Goal: Task Accomplishment & Management: Use online tool/utility

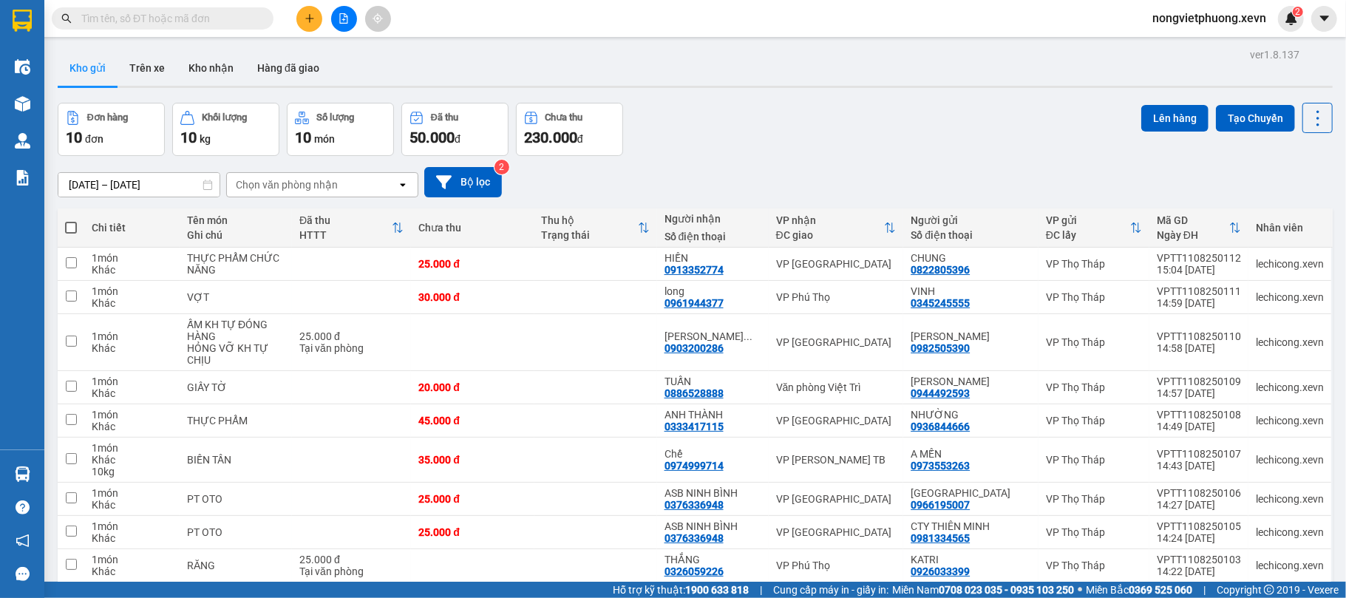
click at [265, 185] on div "Chọn văn phòng nhận" at bounding box center [287, 184] width 102 height 15
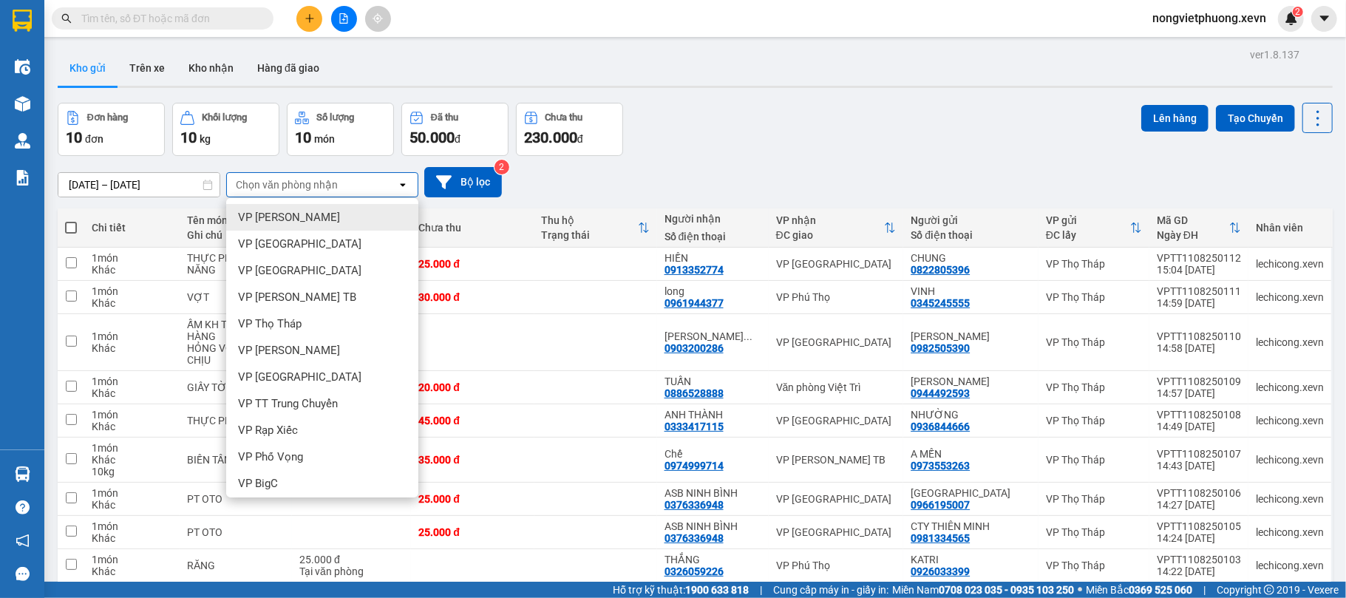
type input "O"
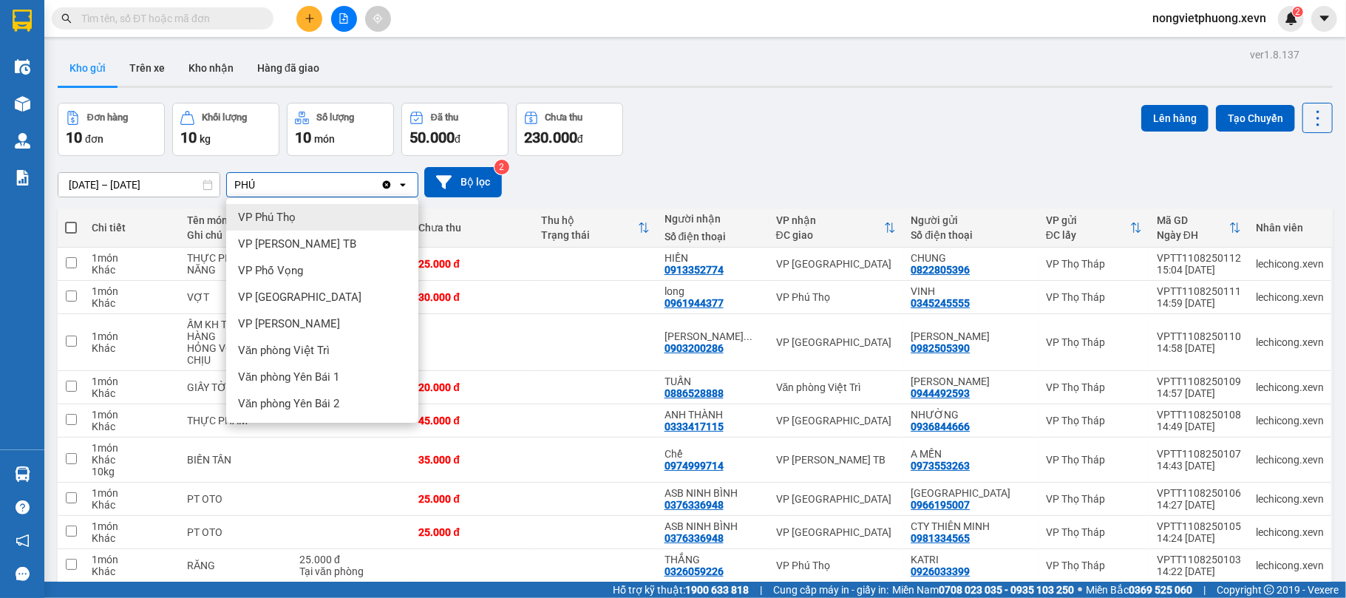
type input "PHÚ"
click at [284, 219] on span "VP Phú Thọ" at bounding box center [267, 217] width 58 height 15
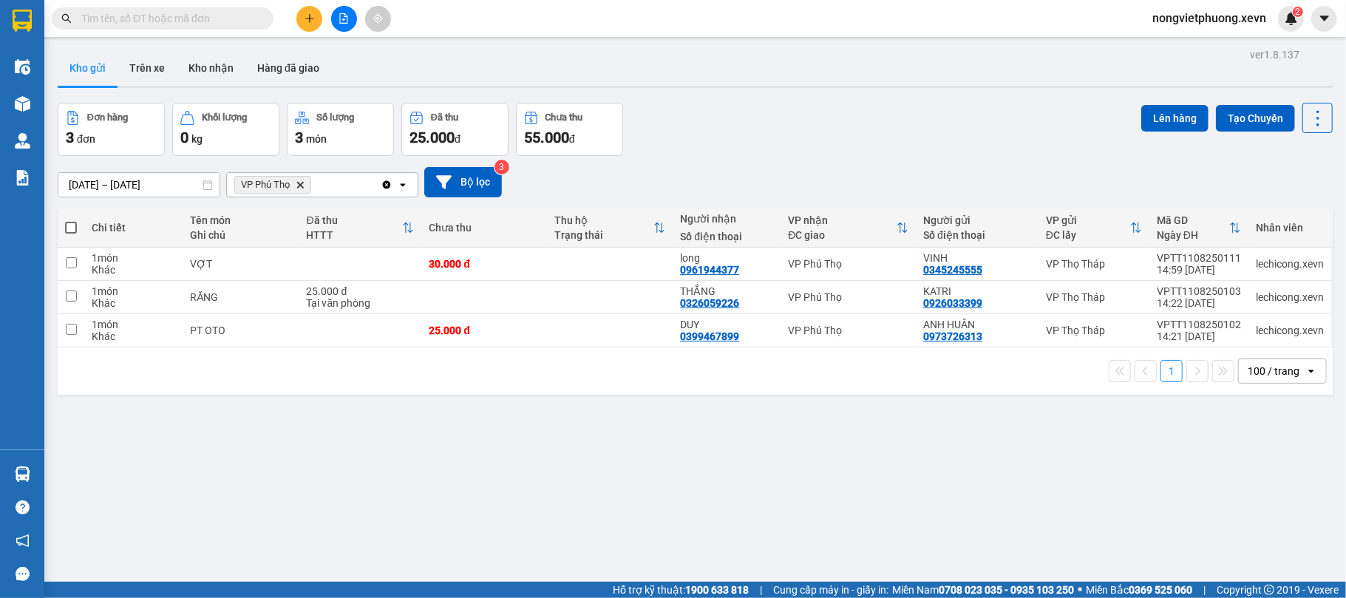
click at [81, 223] on th at bounding box center [71, 227] width 27 height 39
click at [75, 223] on span at bounding box center [71, 228] width 12 height 12
click at [71, 220] on input "checkbox" at bounding box center [71, 220] width 0 height 0
checkbox input "true"
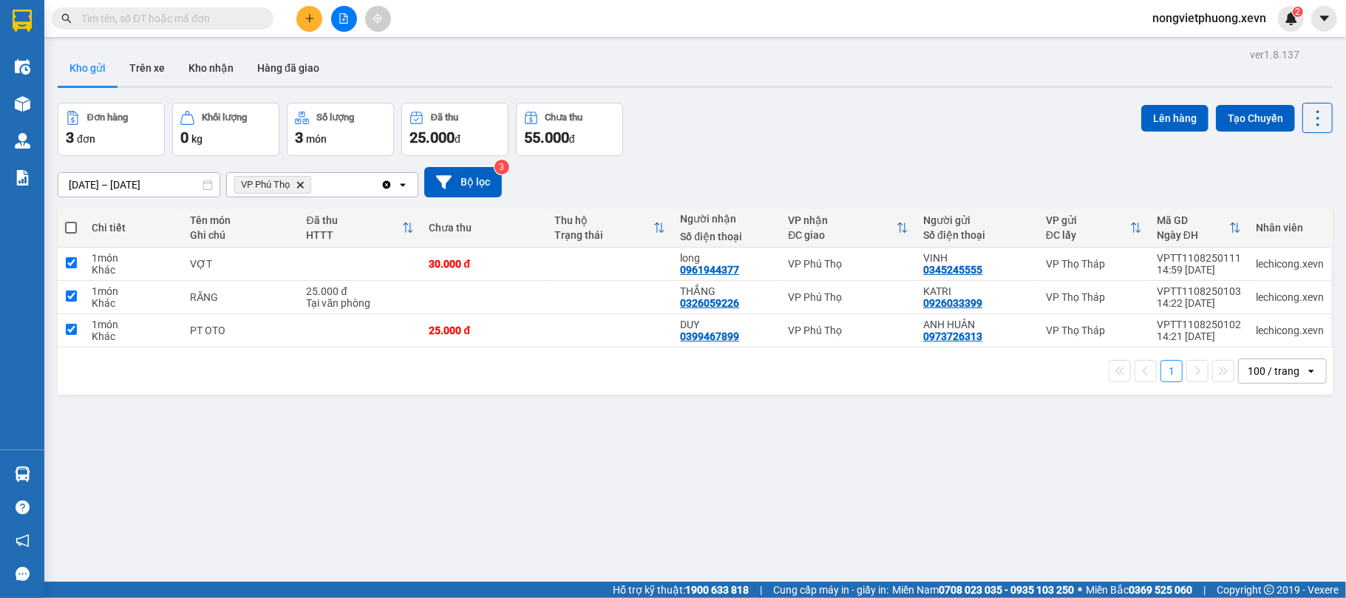
checkbox input "true"
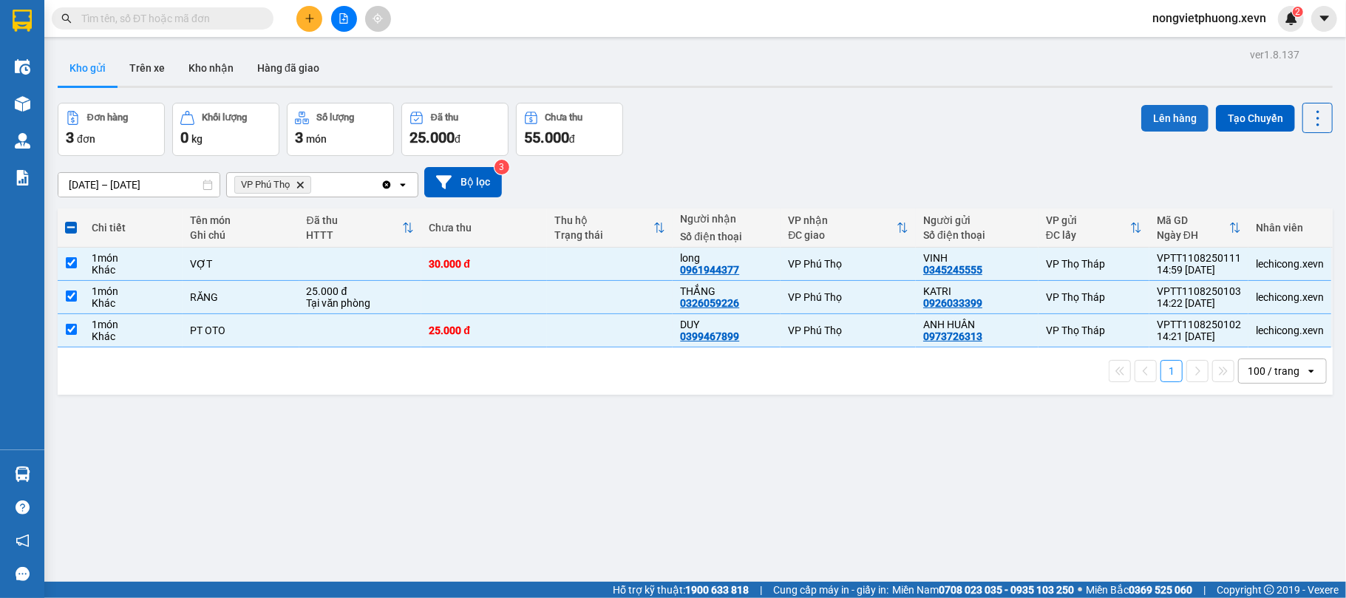
click at [1154, 118] on button "Lên hàng" at bounding box center [1174, 118] width 67 height 27
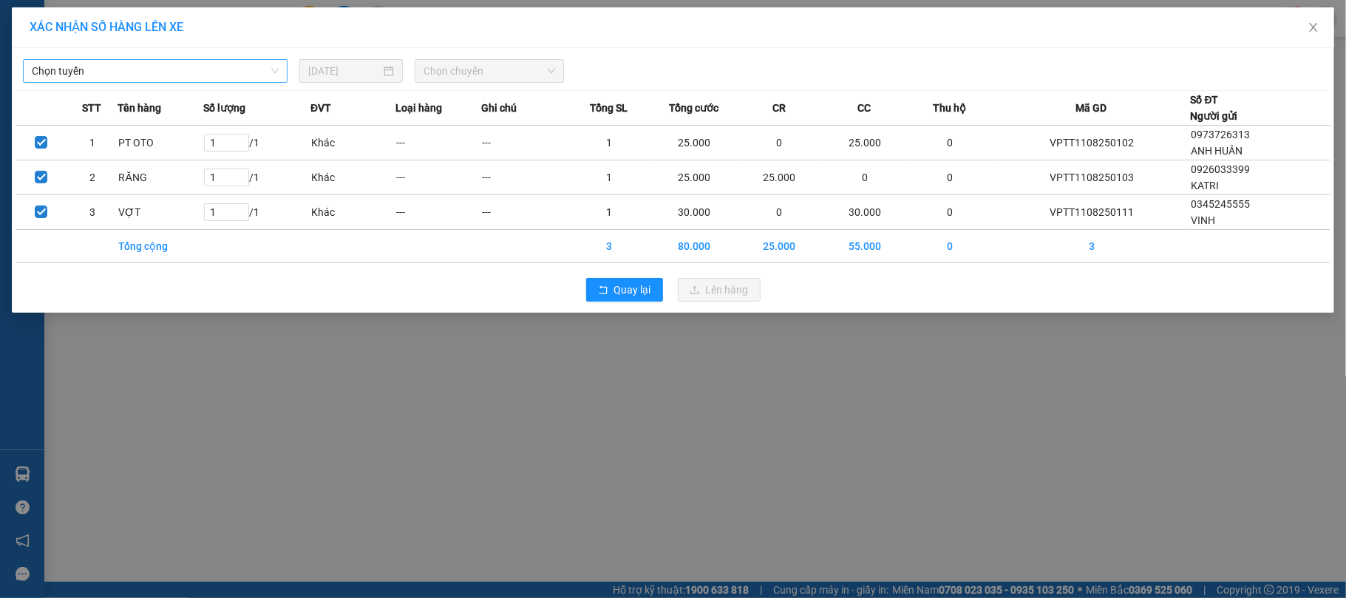
click at [69, 77] on span "Chọn tuyến" at bounding box center [155, 71] width 247 height 22
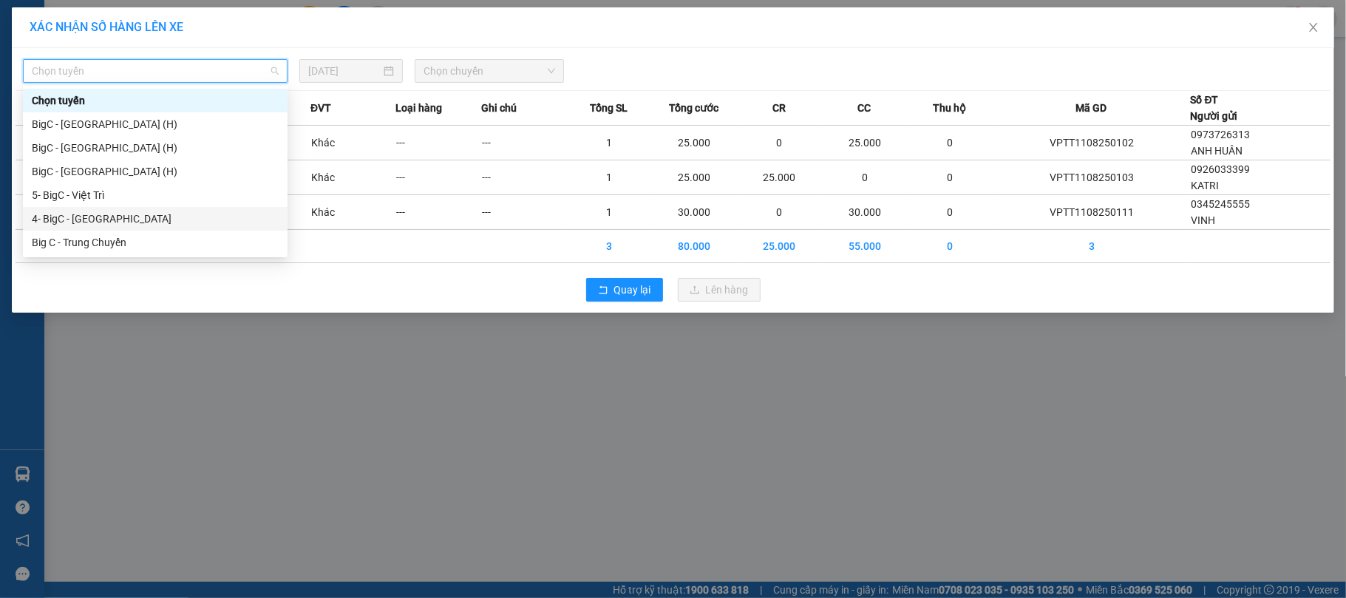
click at [205, 216] on div "4- BigC - [GEOGRAPHIC_DATA]" at bounding box center [155, 219] width 247 height 16
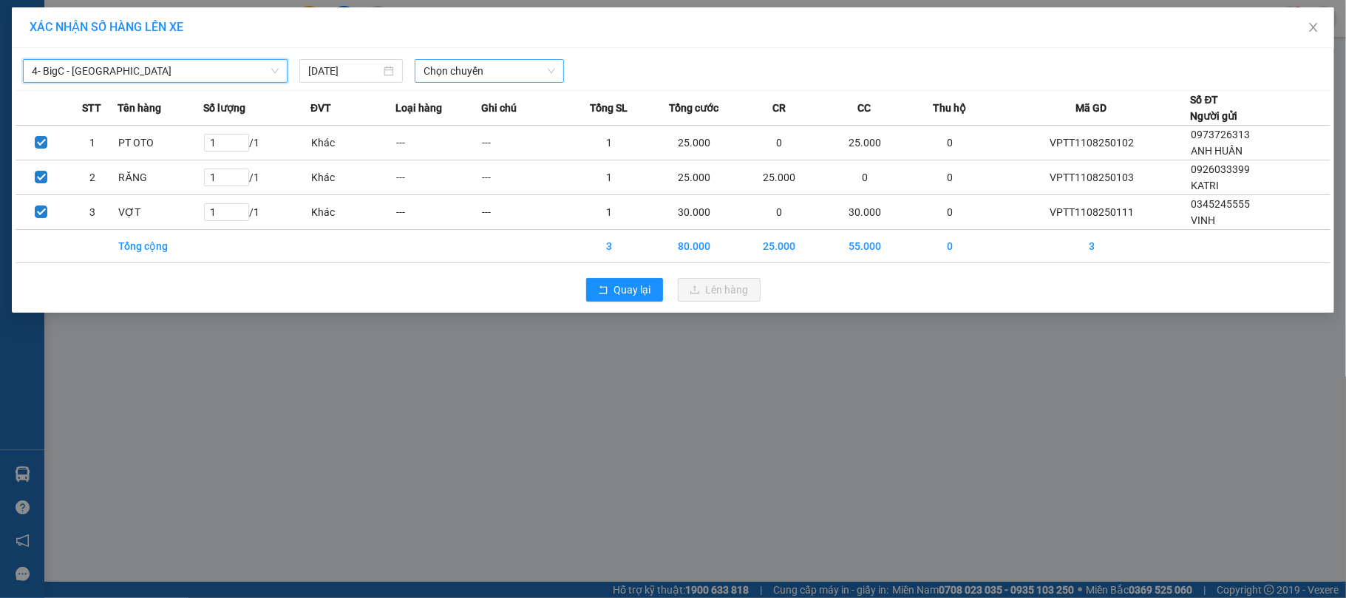
click at [523, 80] on span "Chọn chuyến" at bounding box center [489, 71] width 132 height 22
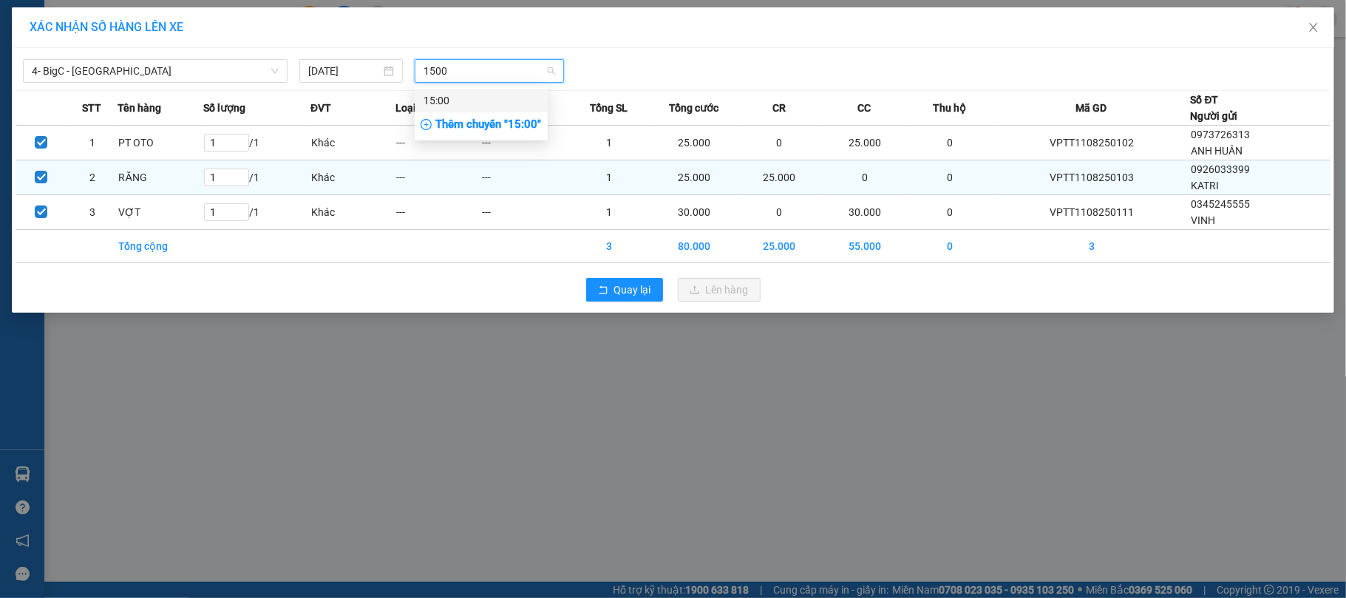
type input "150"
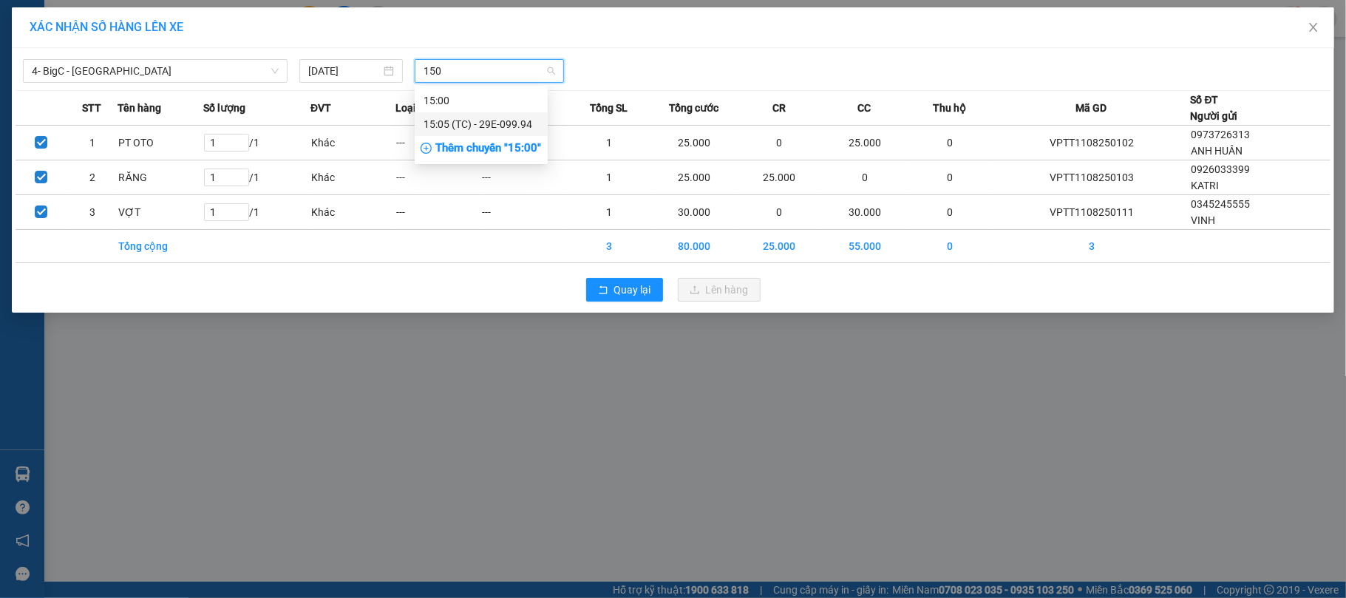
click at [521, 118] on div "15:05 (TC) - 29E-099.94" at bounding box center [480, 124] width 115 height 16
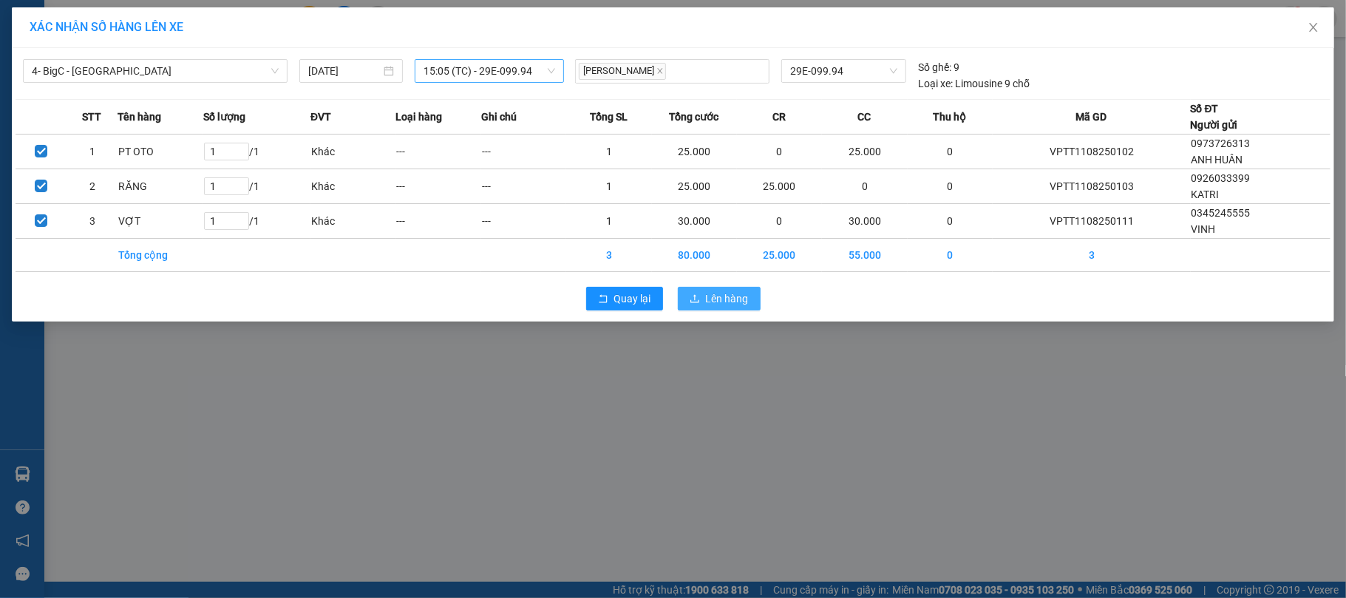
click at [754, 296] on button "Lên hàng" at bounding box center [719, 299] width 83 height 24
